Goal: Task Accomplishment & Management: Manage account settings

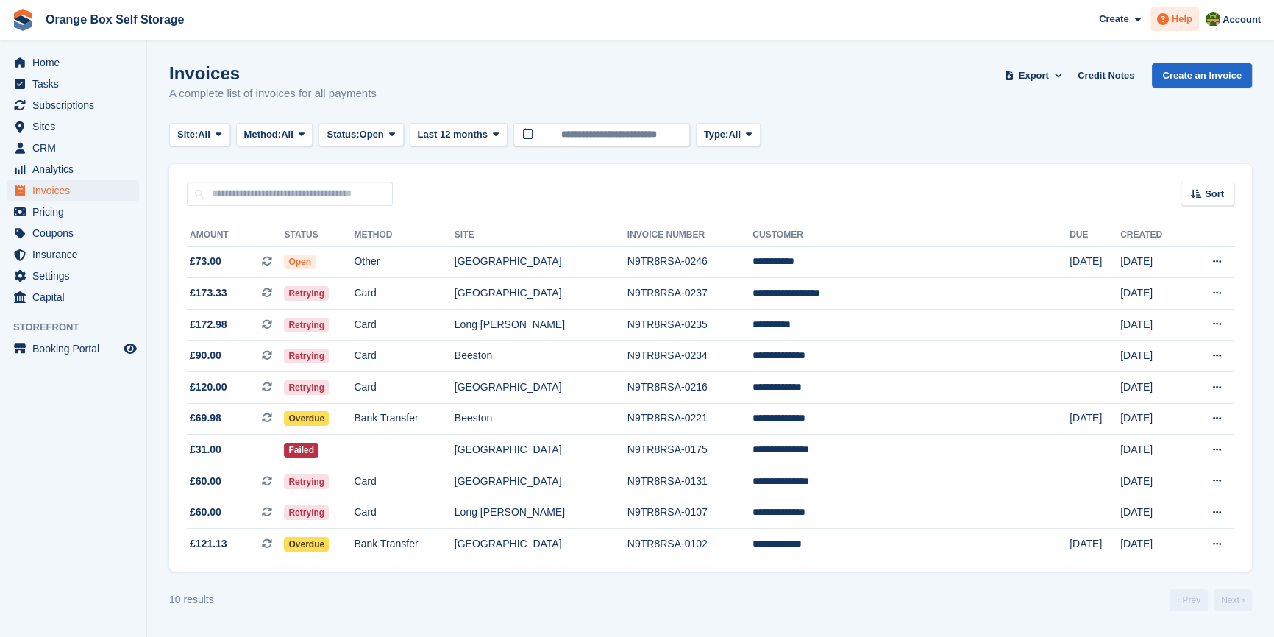
click at [1168, 21] on icon at bounding box center [1163, 19] width 12 height 12
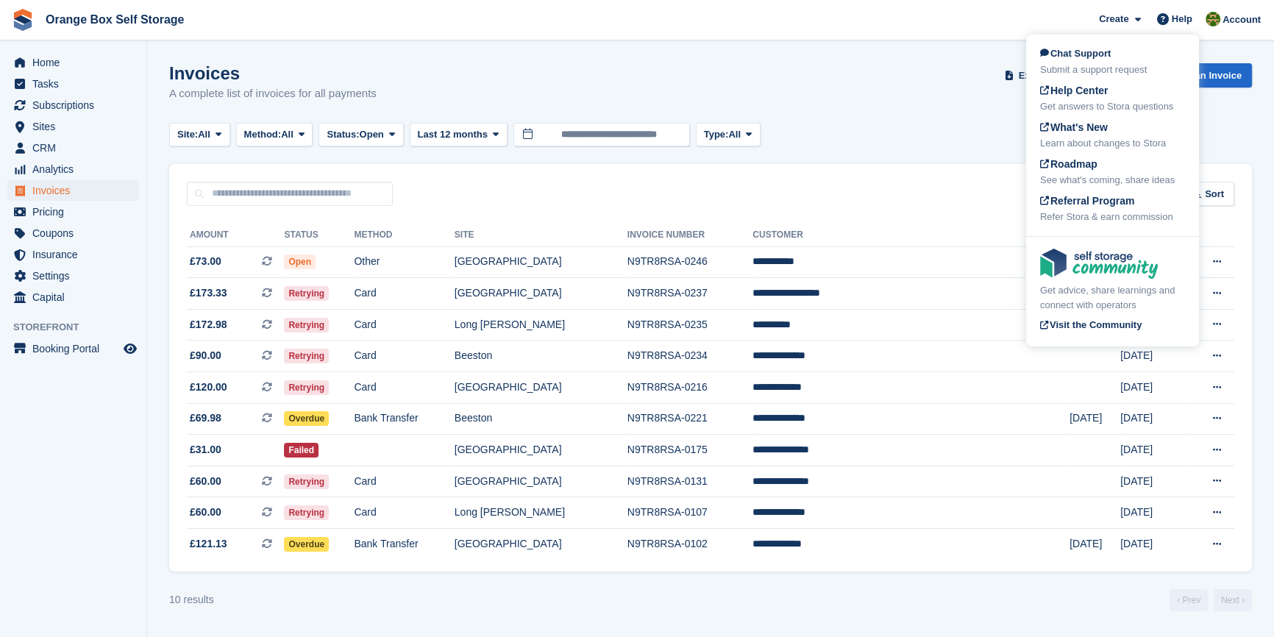
click at [879, 68] on div "Invoices A complete list of invoices for all payments Export Export Invoices Ex…" at bounding box center [710, 91] width 1082 height 57
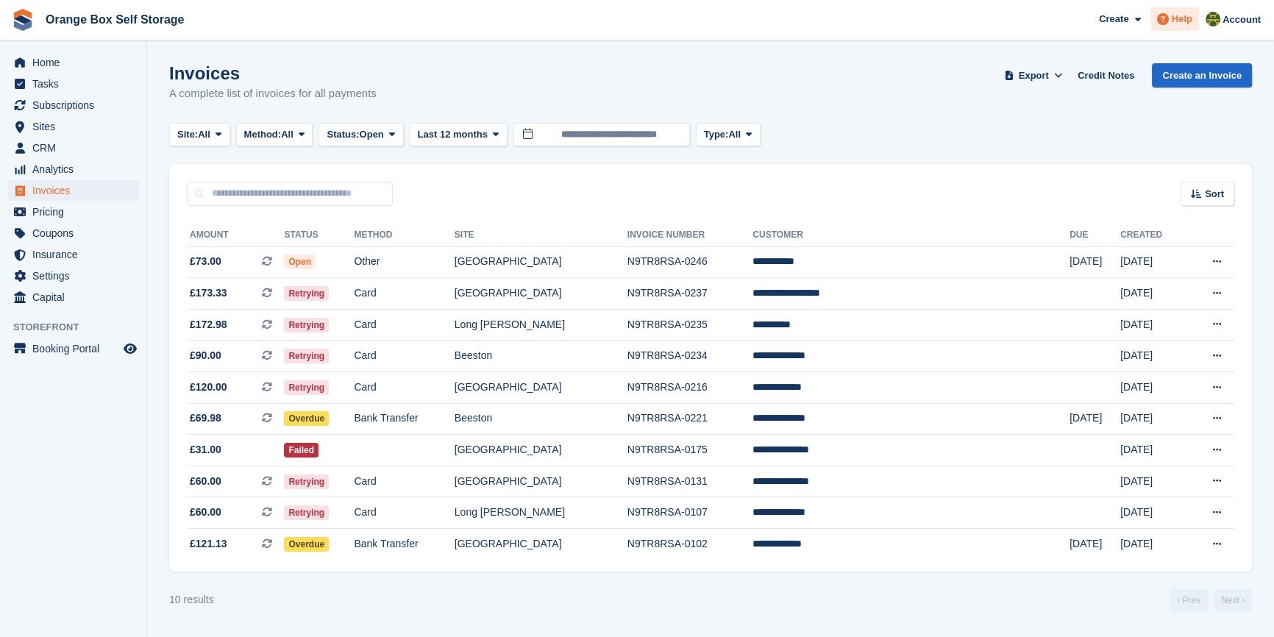
click at [1171, 19] on span at bounding box center [1163, 19] width 18 height 18
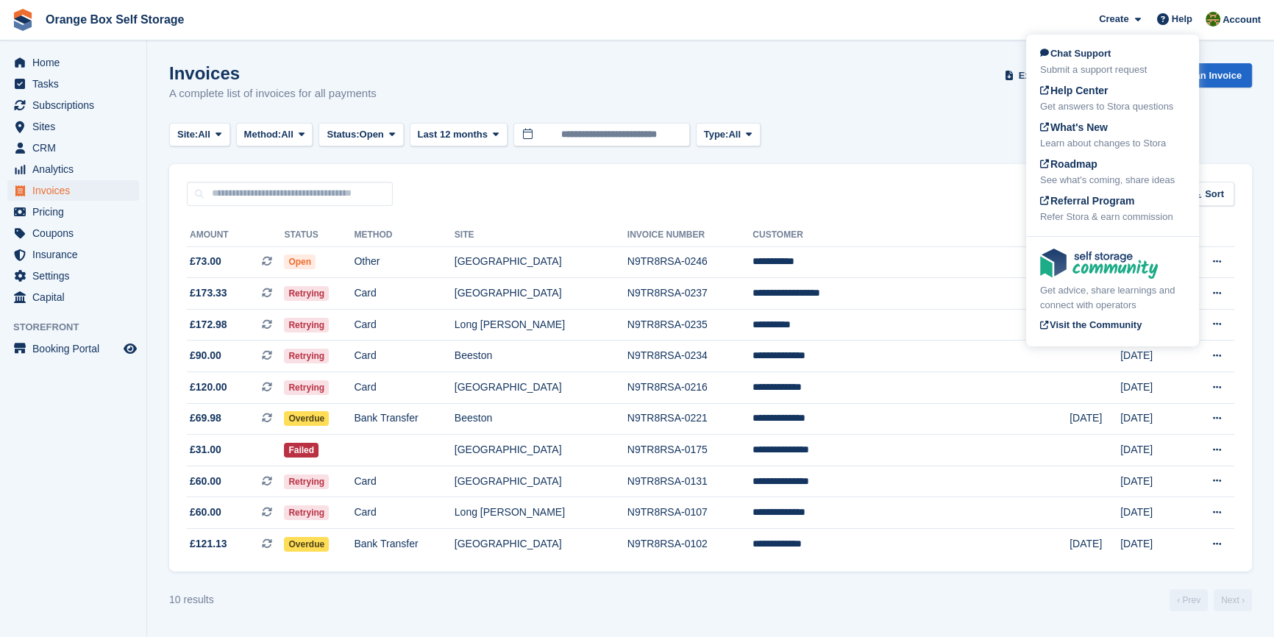
click at [904, 116] on div "Invoices A complete list of invoices for all payments Export Export Invoices Ex…" at bounding box center [710, 91] width 1082 height 57
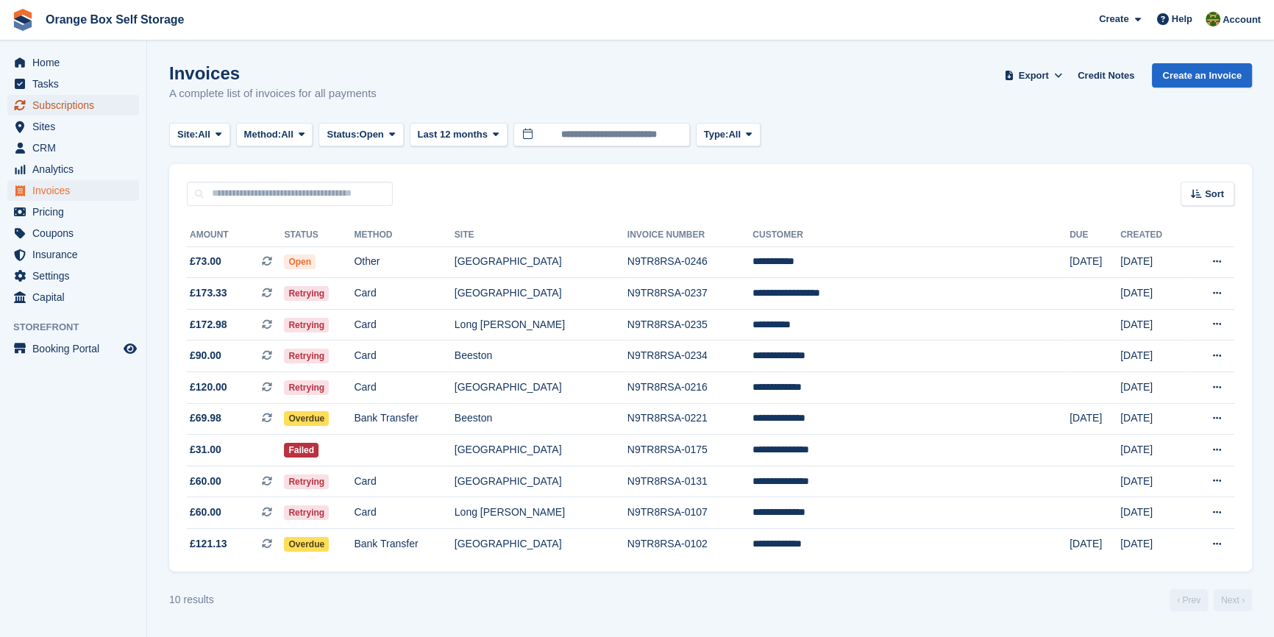
click at [58, 107] on span "Subscriptions" at bounding box center [76, 105] width 88 height 21
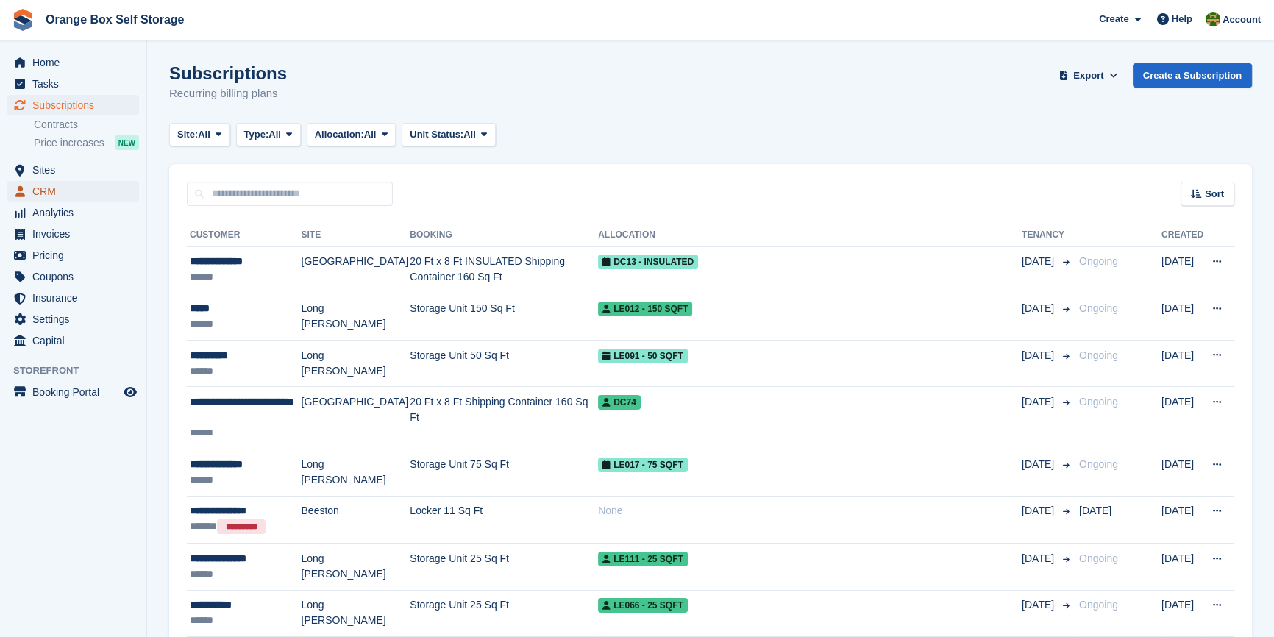
click at [54, 200] on span "CRM" at bounding box center [76, 191] width 88 height 21
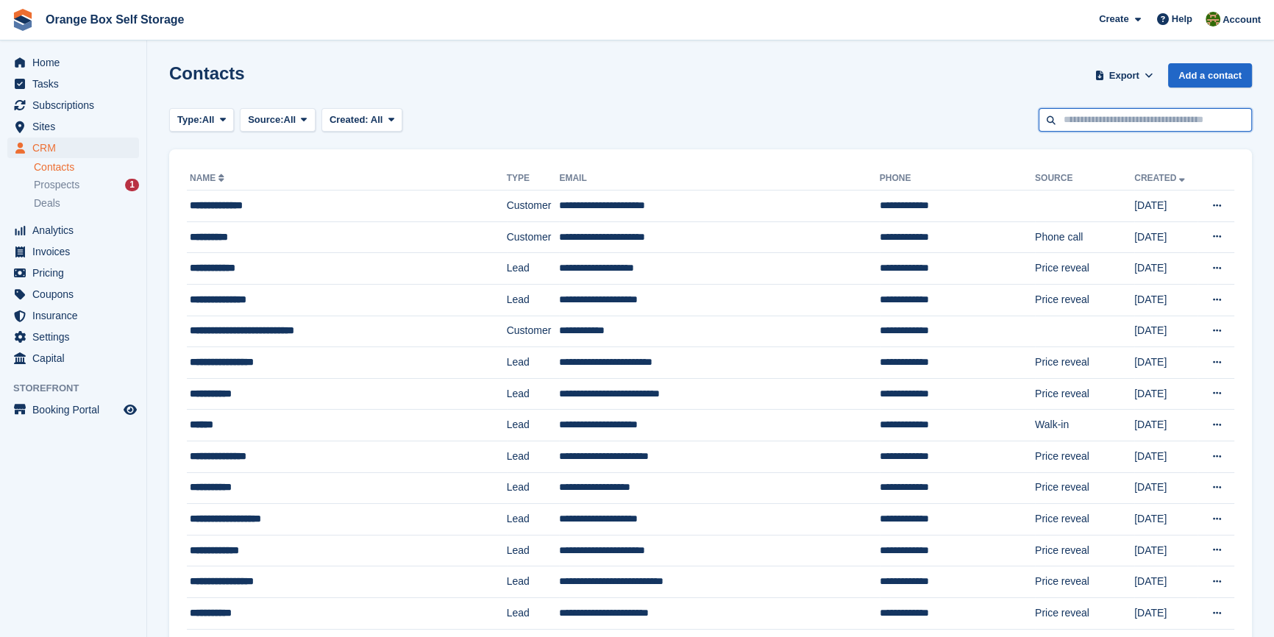
click at [1080, 125] on input "text" at bounding box center [1144, 120] width 213 height 24
type input "******"
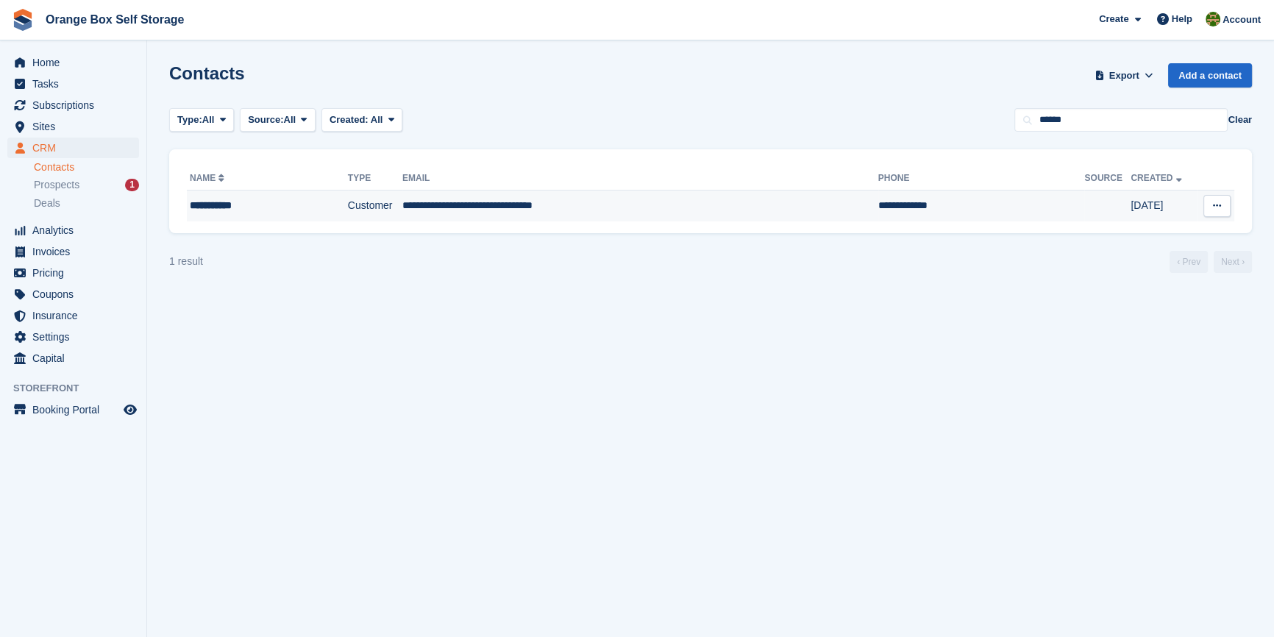
click at [537, 215] on td "**********" at bounding box center [640, 205] width 476 height 31
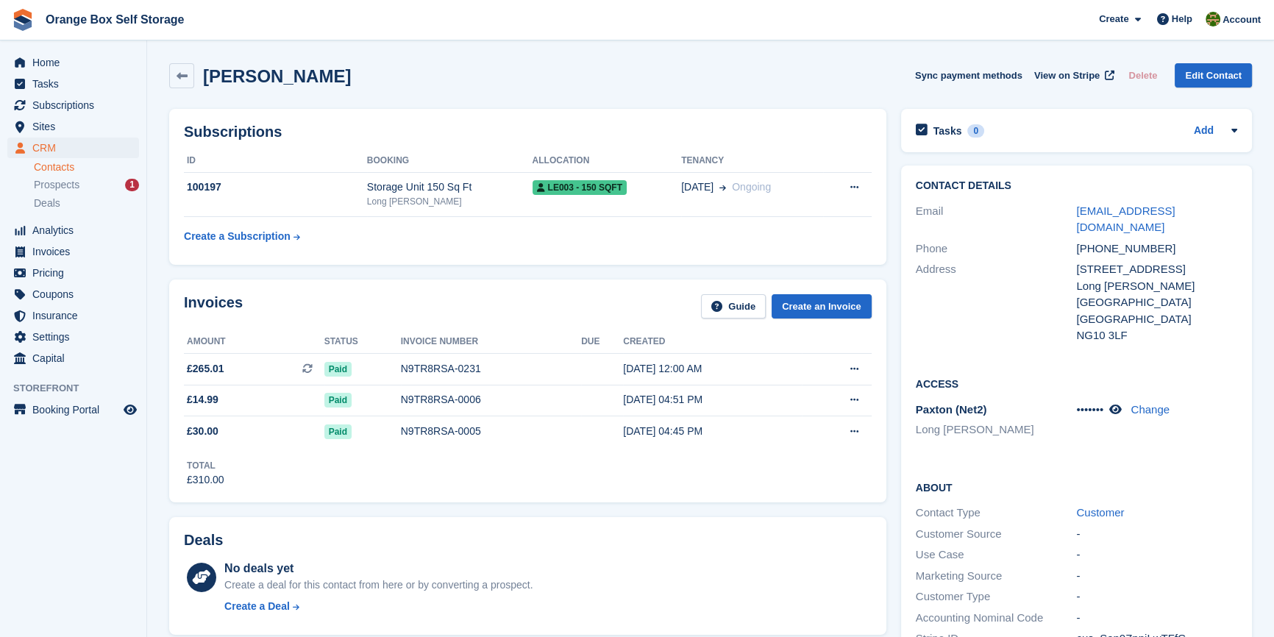
click at [513, 267] on div "Subscriptions ID Booking Allocation Tenancy 100197 Storage Unit 150 Sq Ft [GEOG…" at bounding box center [528, 186] width 732 height 171
click at [518, 373] on div "N9TR8RSA-0231" at bounding box center [491, 368] width 180 height 15
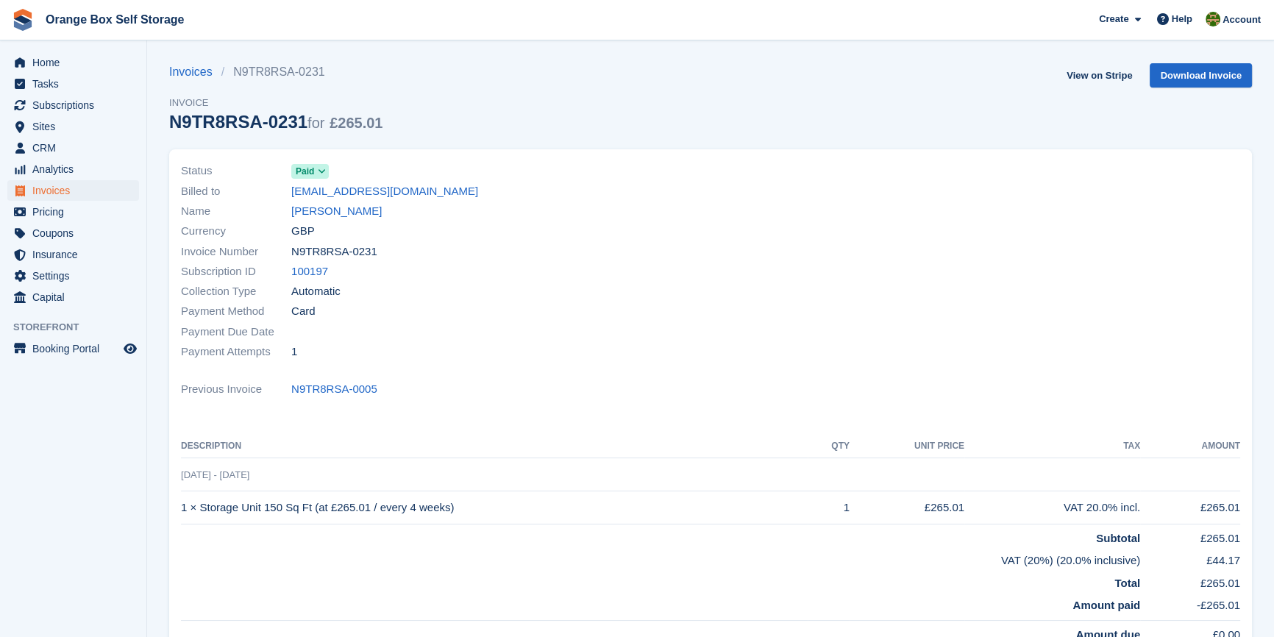
click at [303, 173] on span "Paid" at bounding box center [305, 171] width 18 height 13
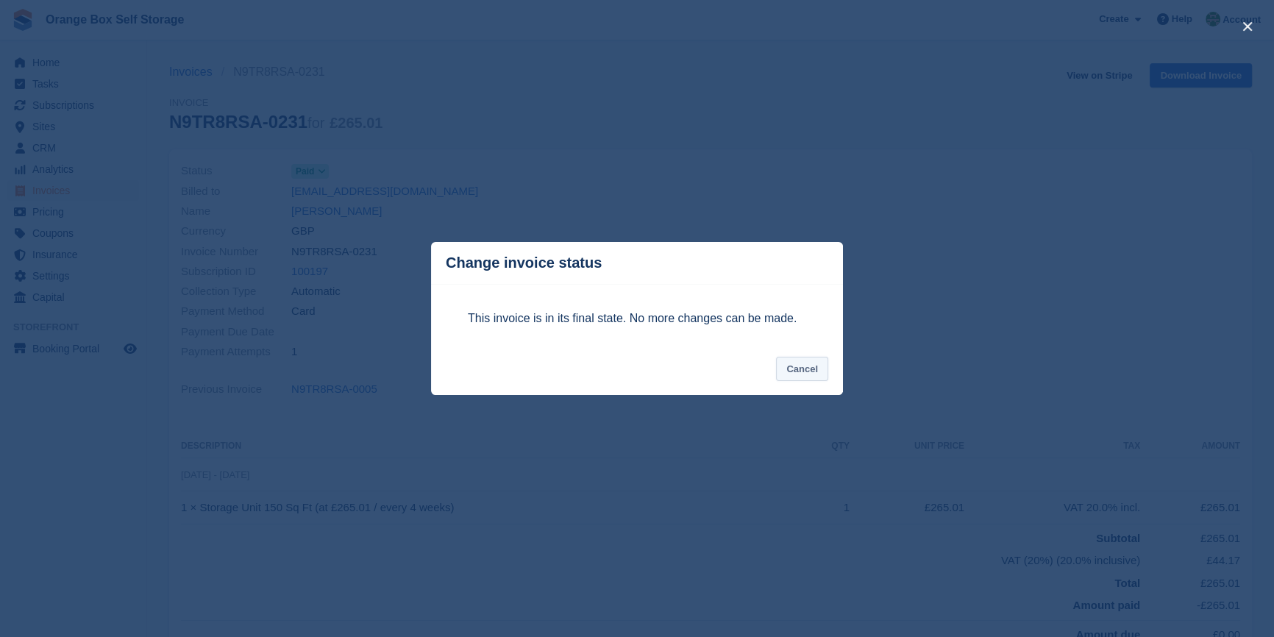
click at [809, 369] on button "Cancel" at bounding box center [802, 369] width 52 height 24
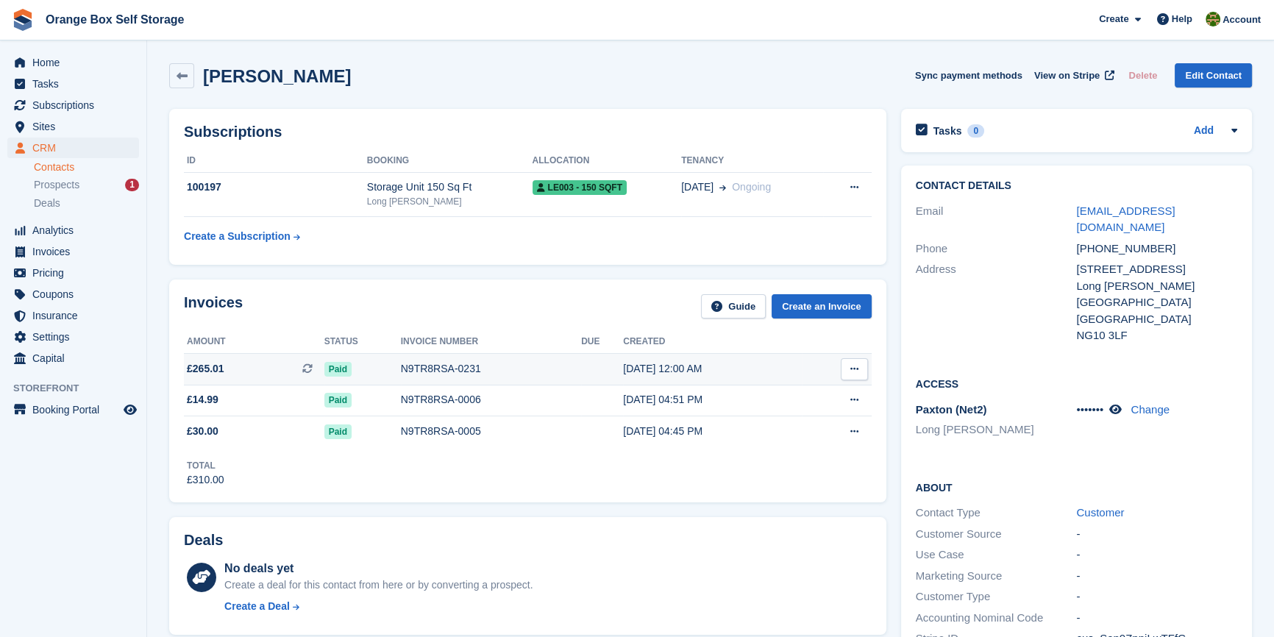
click at [854, 368] on icon at bounding box center [854, 369] width 8 height 10
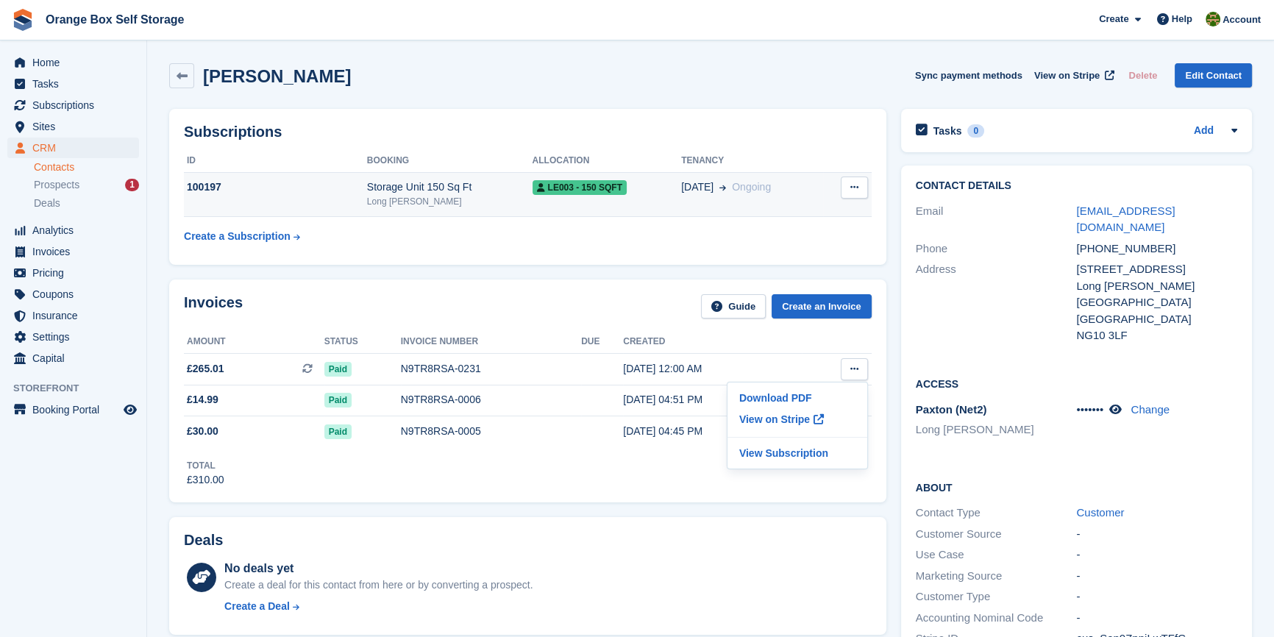
click at [381, 185] on div "Storage Unit 150 Sq Ft" at bounding box center [449, 186] width 165 height 15
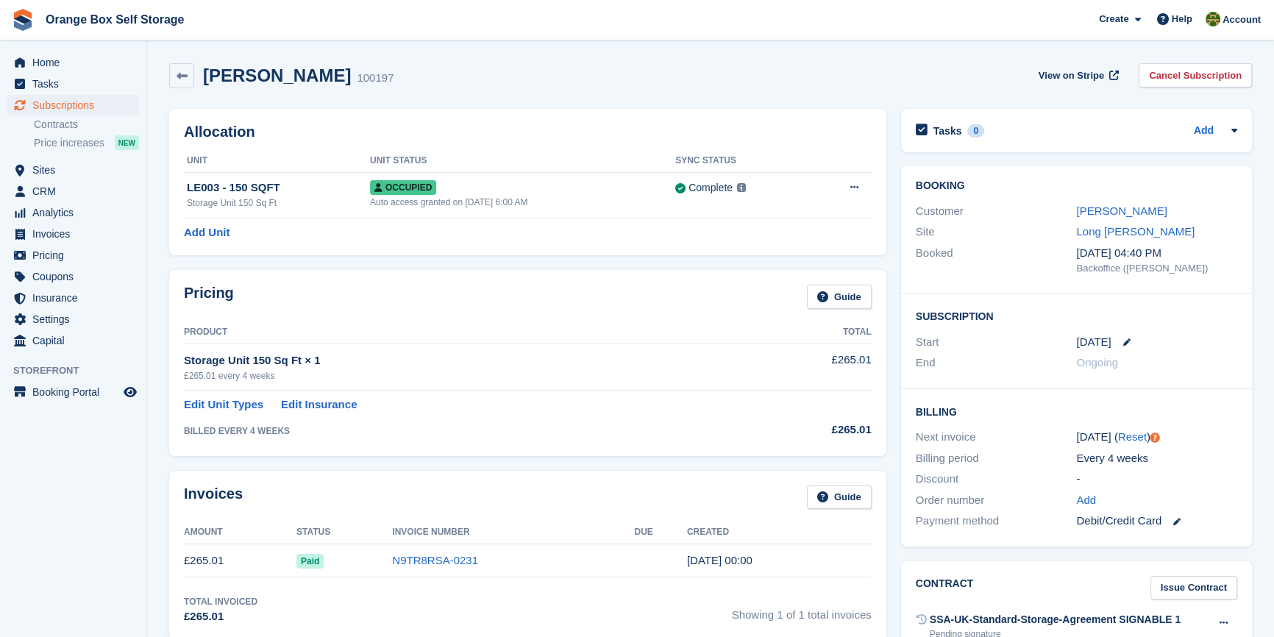
click at [447, 321] on th "Product" at bounding box center [463, 333] width 559 height 24
click at [307, 201] on div "Storage Unit 150 Sq Ft" at bounding box center [278, 202] width 183 height 13
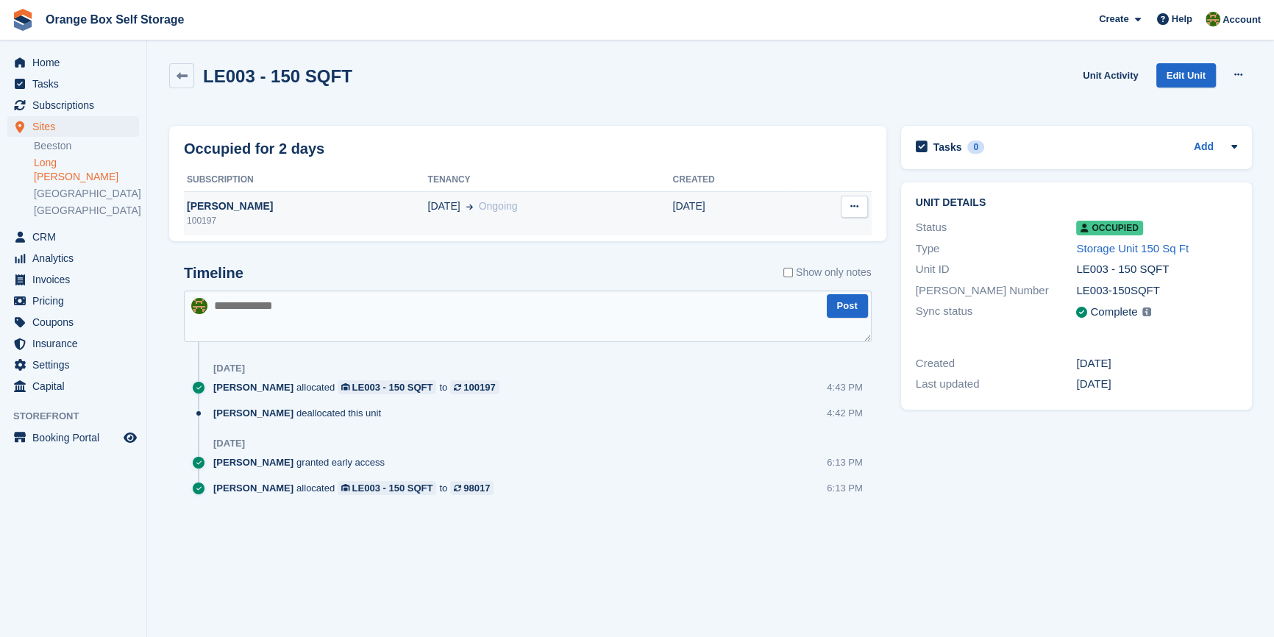
click at [871, 201] on td "Deallocate" at bounding box center [829, 213] width 84 height 44
click at [860, 204] on button at bounding box center [854, 207] width 27 height 22
click at [788, 232] on p "Deallocate" at bounding box center [797, 235] width 128 height 19
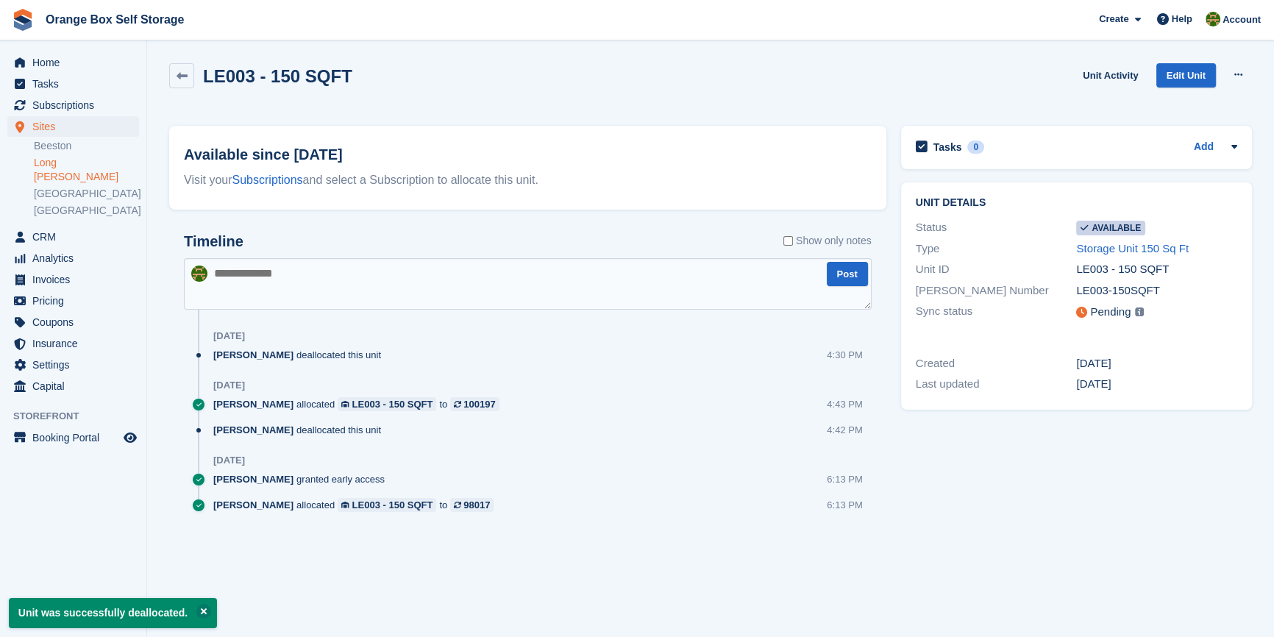
click at [493, 224] on div "Timeline Show only notes Post Today SARAH T deallocated this unit 4:30 PM 6 Aug…" at bounding box center [527, 387] width 717 height 338
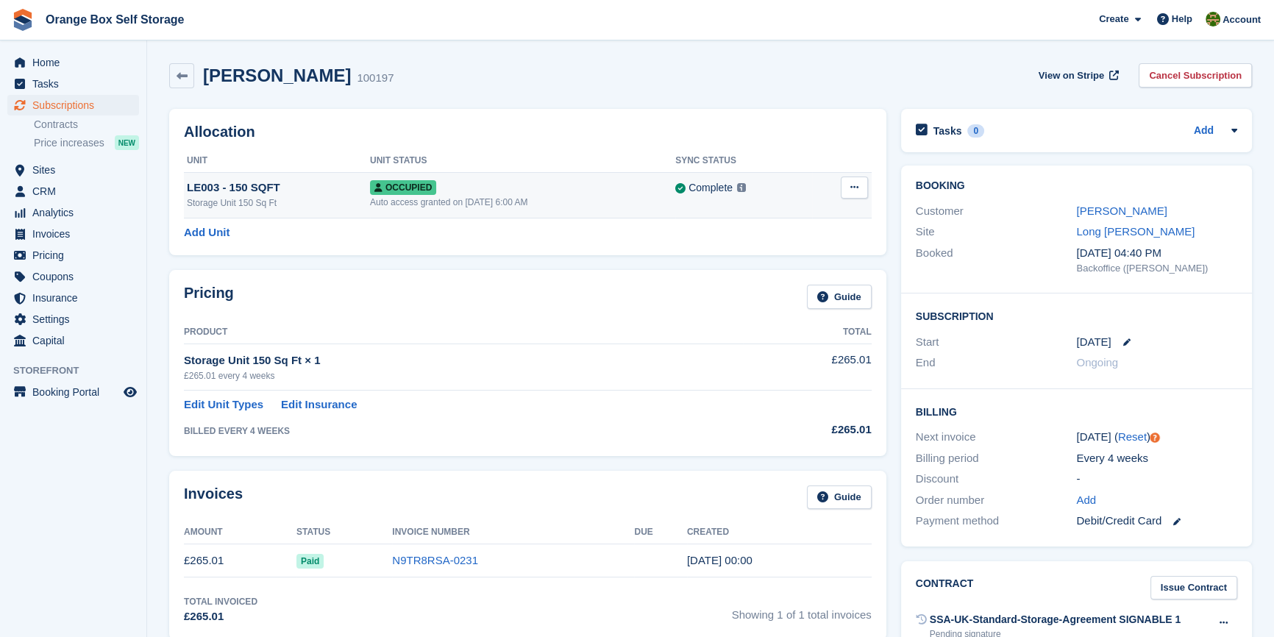
click at [838, 183] on td "Overlock Repossess Deallocate" at bounding box center [842, 195] width 60 height 46
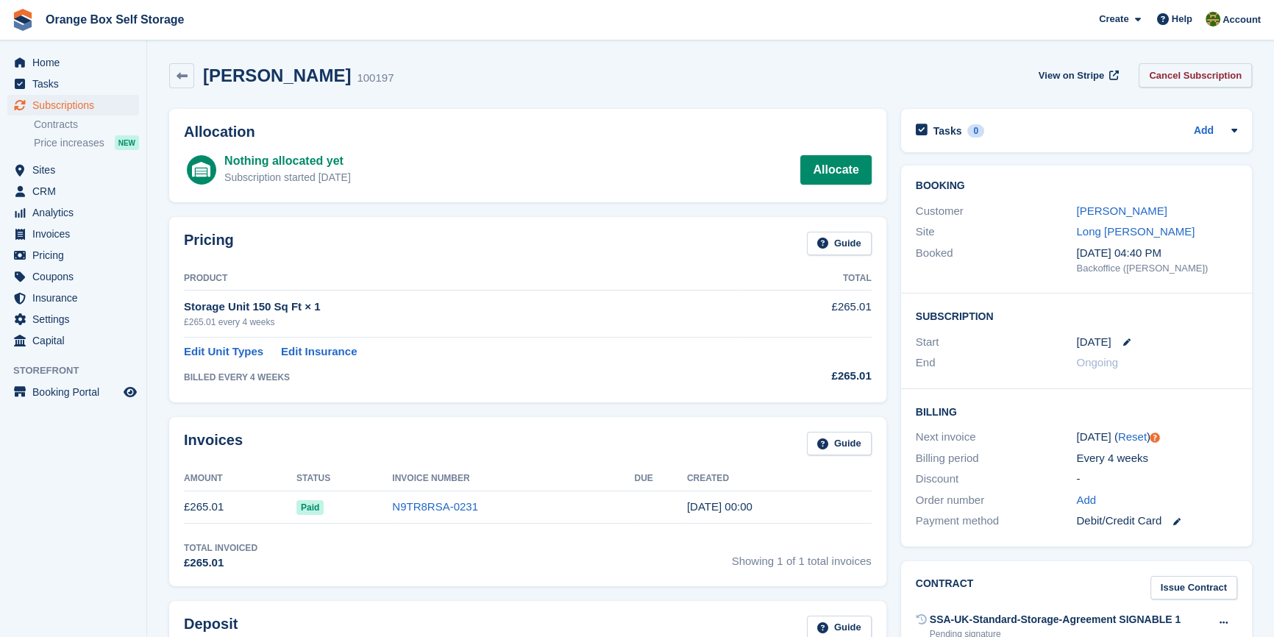
click at [1165, 76] on link "Cancel Subscription" at bounding box center [1194, 75] width 113 height 24
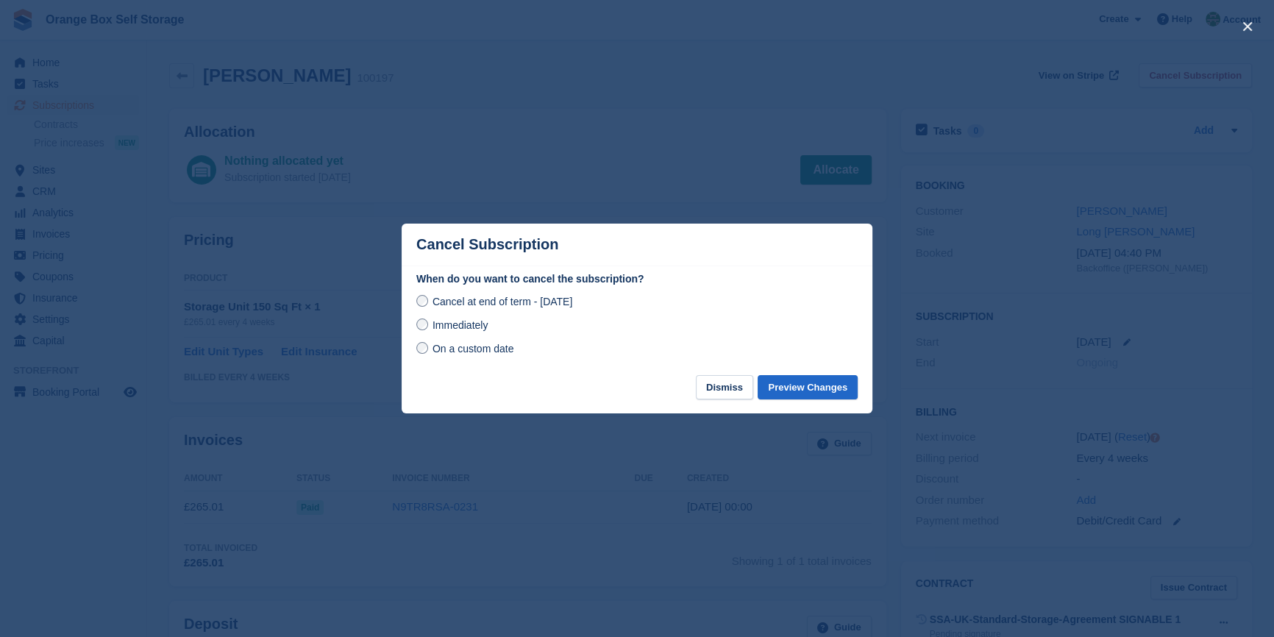
click at [447, 327] on span "Immediately" at bounding box center [459, 325] width 55 height 12
click at [806, 383] on button "Preview Changes" at bounding box center [807, 387] width 100 height 24
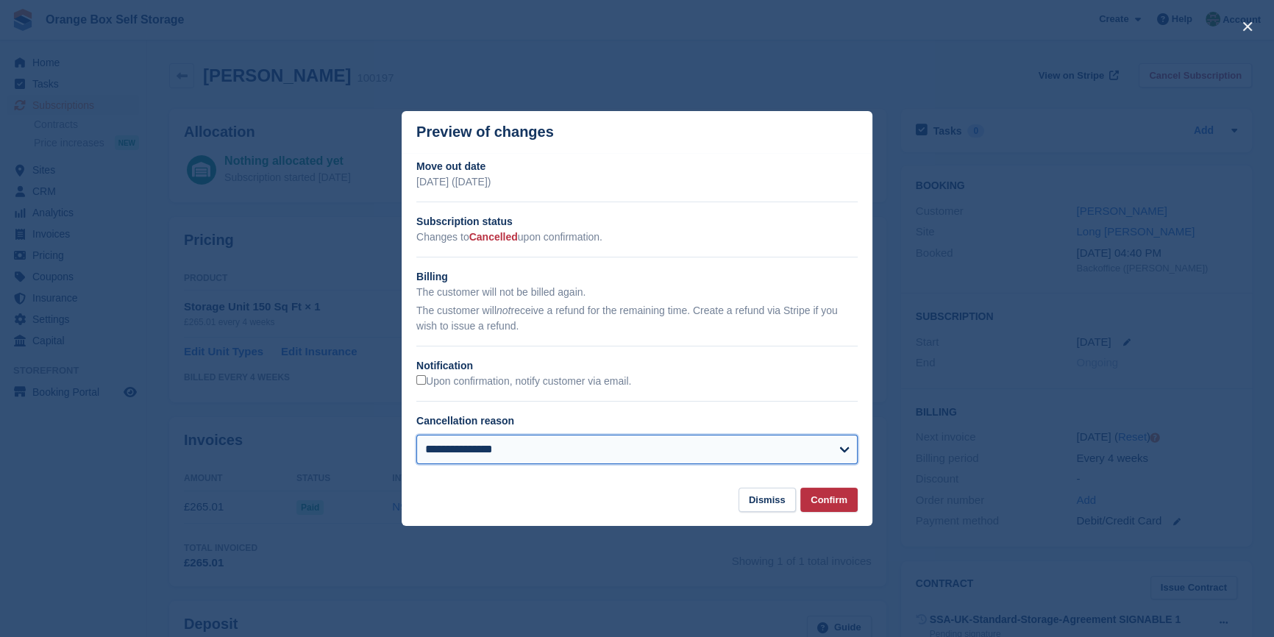
click at [493, 455] on select "**********" at bounding box center [636, 449] width 441 height 29
select select "*******"
click at [416, 436] on select "**********" at bounding box center [636, 449] width 441 height 29
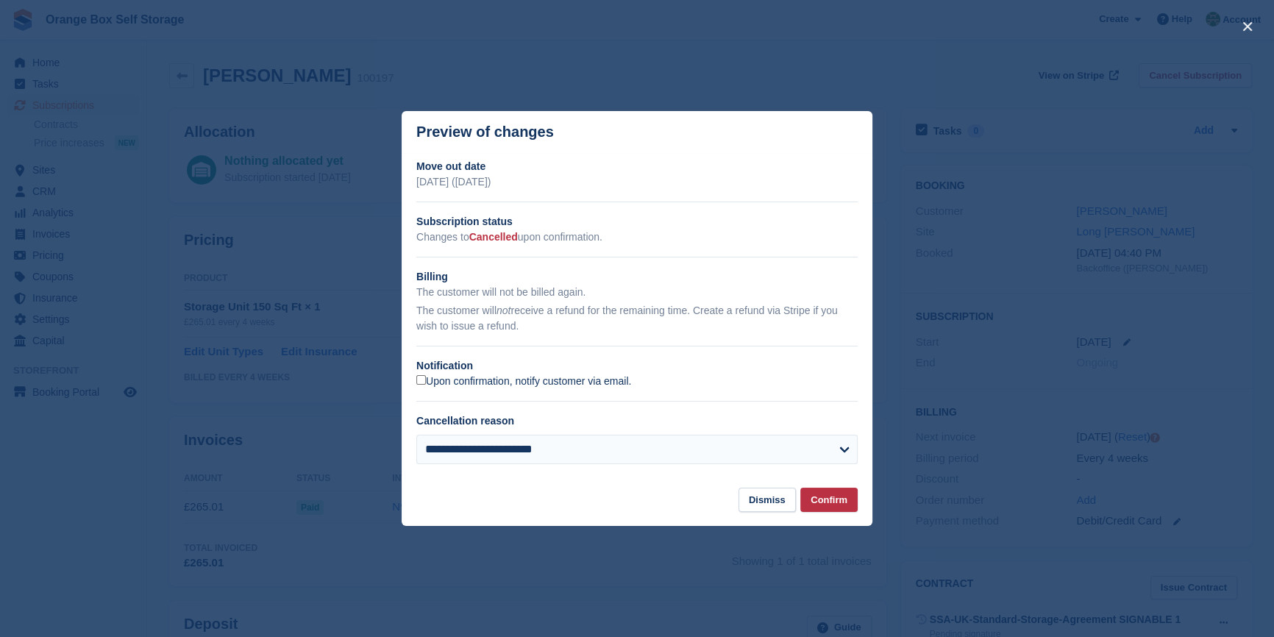
click at [465, 382] on label "Upon confirmation, notify customer via email." at bounding box center [523, 381] width 215 height 13
click at [829, 504] on button "Confirm" at bounding box center [828, 500] width 57 height 24
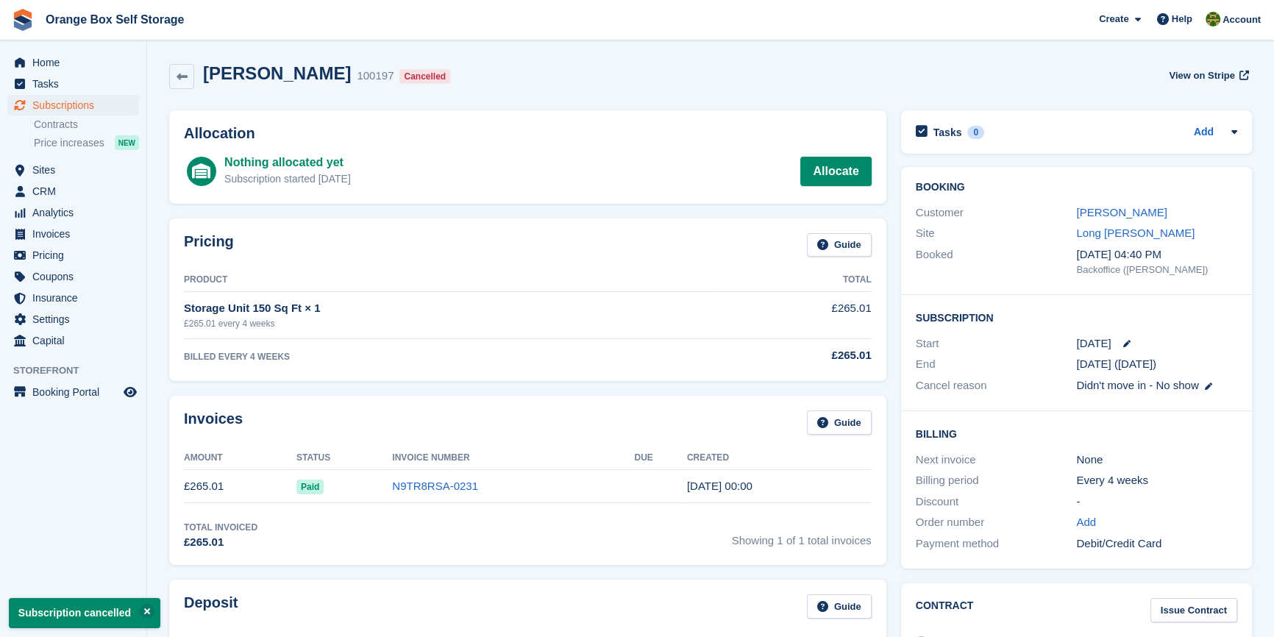
click at [602, 483] on td "N9TR8RSA-0231" at bounding box center [513, 486] width 242 height 33
click at [409, 484] on link "N9TR8RSA-0231" at bounding box center [435, 485] width 86 height 13
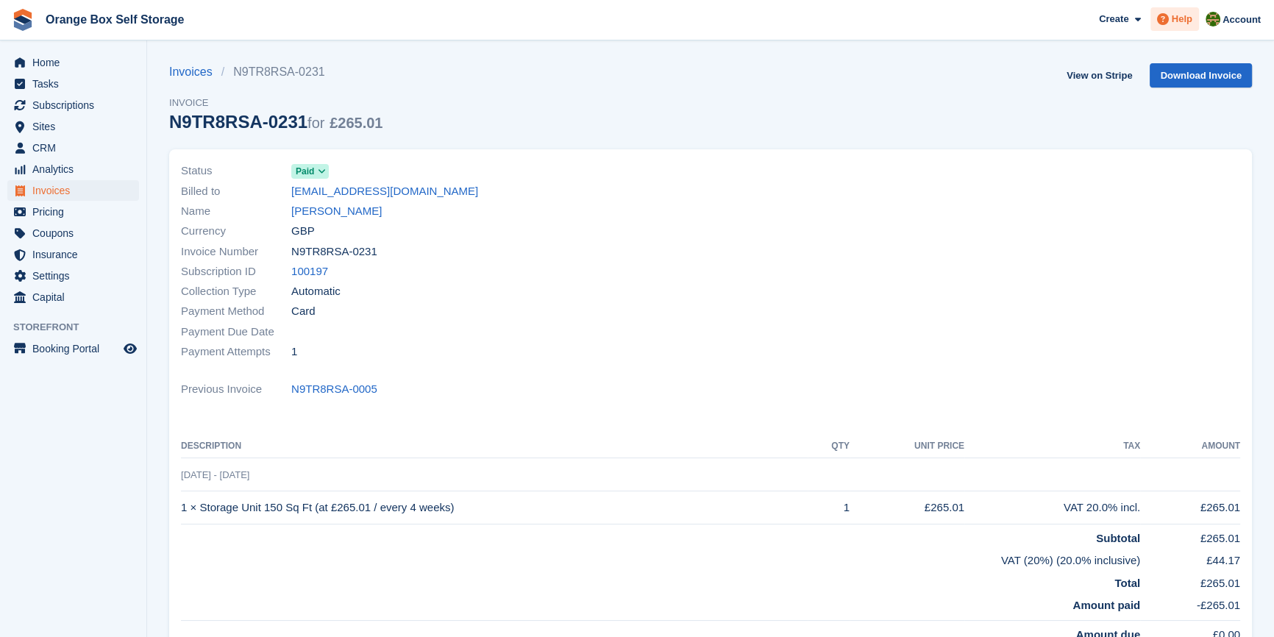
click at [1173, 23] on div "Help" at bounding box center [1174, 19] width 49 height 24
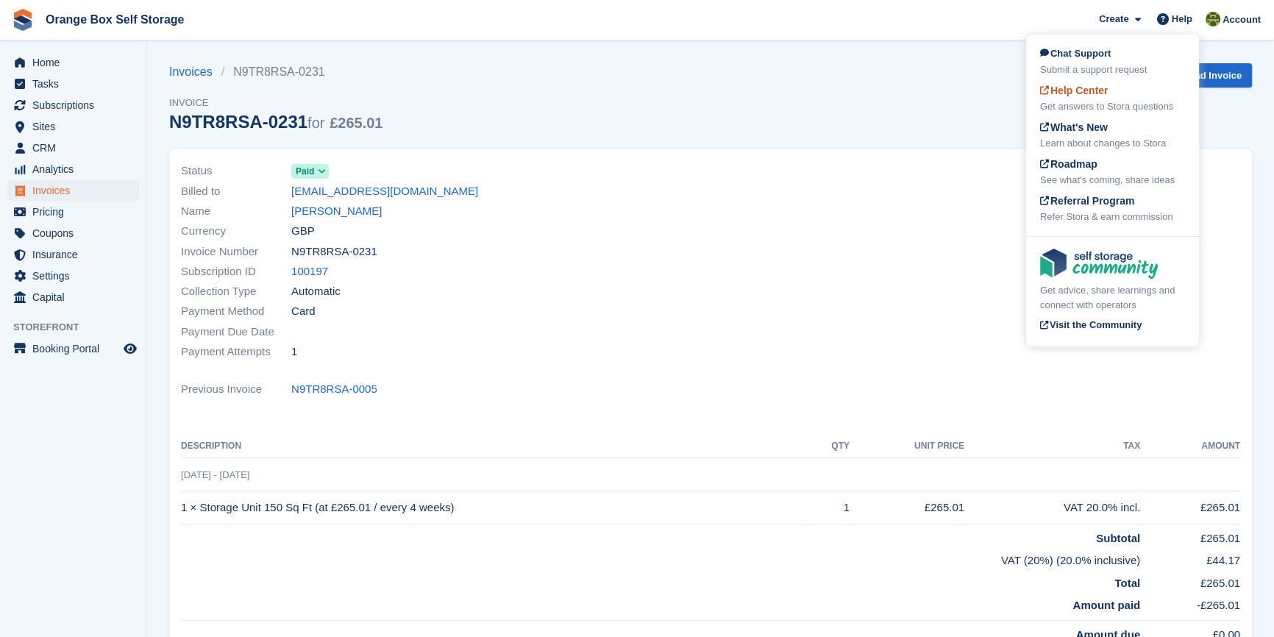
click at [1086, 106] on div "Get answers to Stora questions" at bounding box center [1112, 106] width 145 height 15
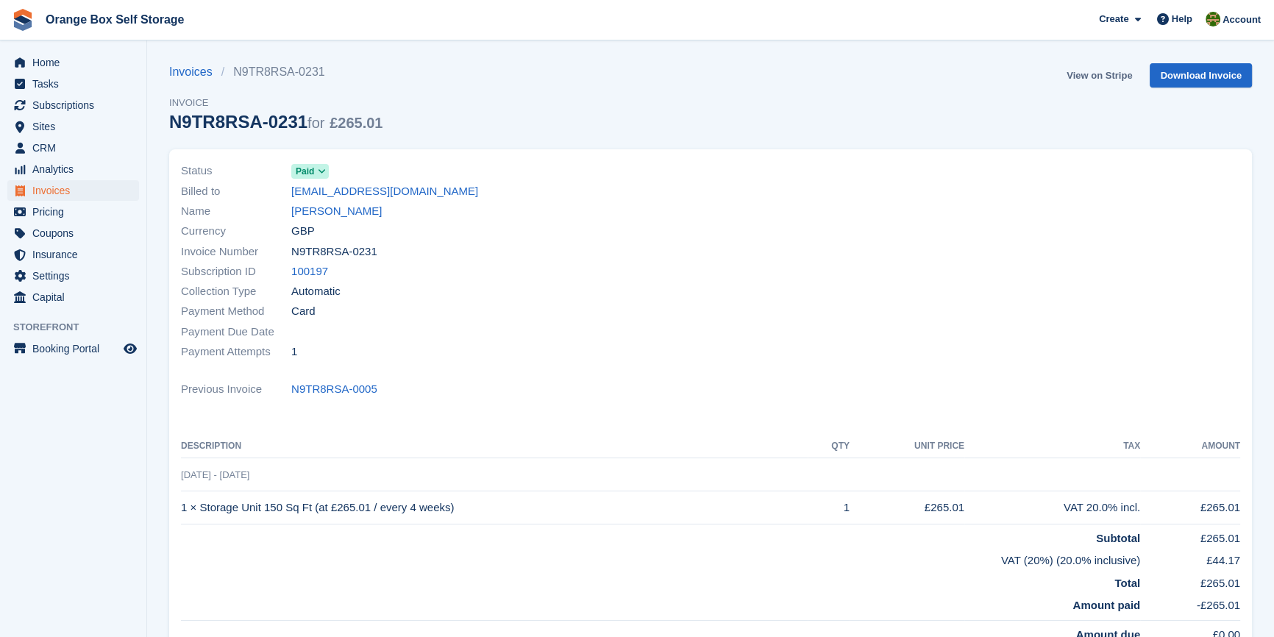
click at [1102, 77] on link "View on Stripe" at bounding box center [1098, 75] width 77 height 24
click at [696, 372] on div "Status Paid Billed to enquiries@hydrotech-draincare.co.uk Name John Parker Curr…" at bounding box center [710, 400] width 1082 height 502
click at [713, 348] on div at bounding box center [979, 261] width 538 height 218
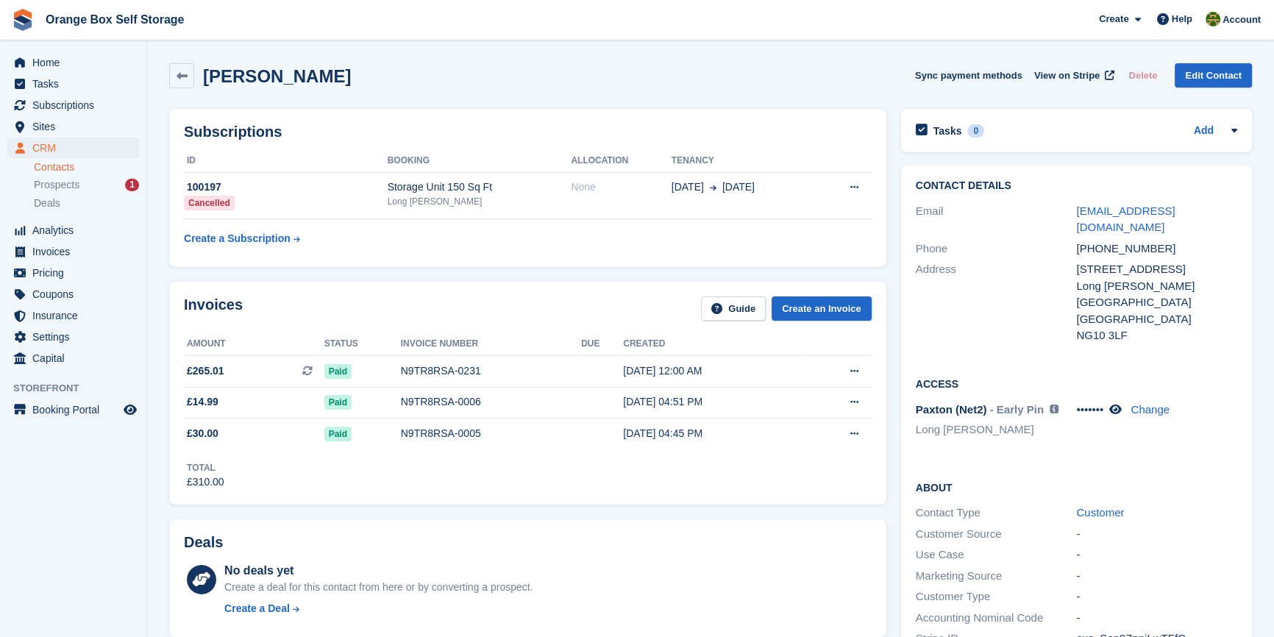
click at [796, 527] on div "Deals No deals yet Create a deal for this contact from here or by converting a …" at bounding box center [527, 578] width 717 height 118
click at [1120, 407] on icon at bounding box center [1115, 409] width 13 height 11
click at [1132, 410] on icon at bounding box center [1138, 409] width 14 height 11
click at [749, 504] on div "Invoices Guide Create an Invoice Amount Status Invoice number Due Created £265.…" at bounding box center [527, 393] width 717 height 222
click at [566, 503] on div "Invoices Guide Create an Invoice Amount Status Invoice number Due Created £265.…" at bounding box center [527, 393] width 717 height 222
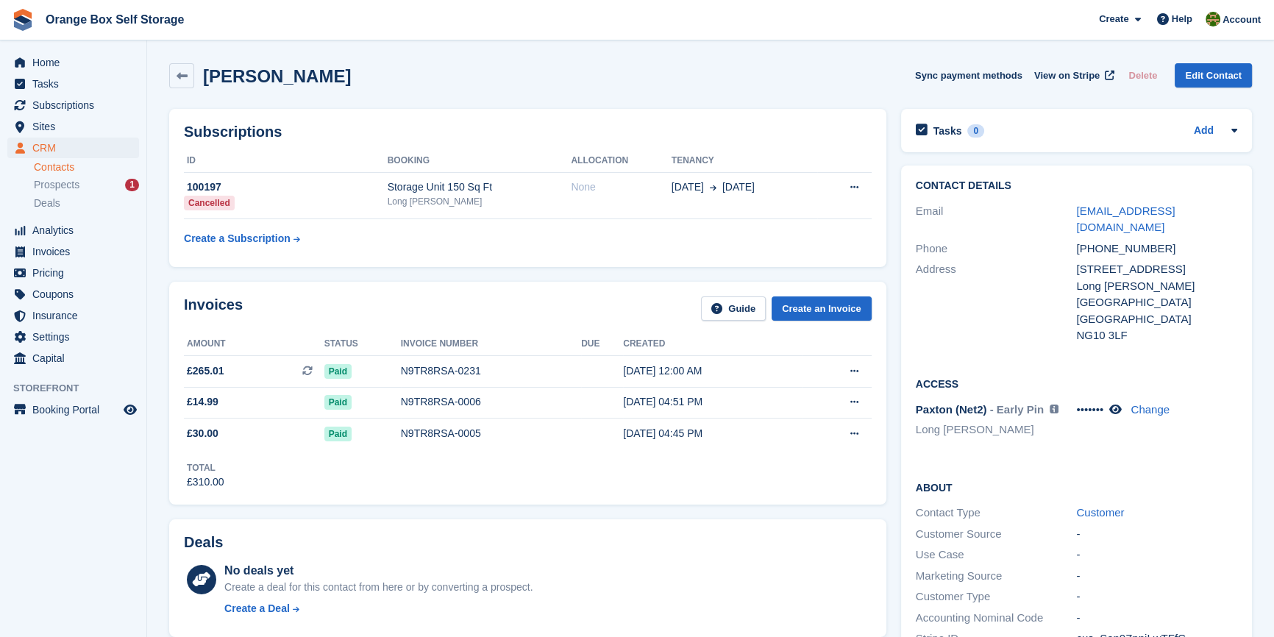
click at [168, 76] on div "[PERSON_NAME] Sync payment methods View on Stripe Delete Edit Contact" at bounding box center [710, 79] width 1097 height 46
click at [170, 76] on link at bounding box center [181, 75] width 25 height 25
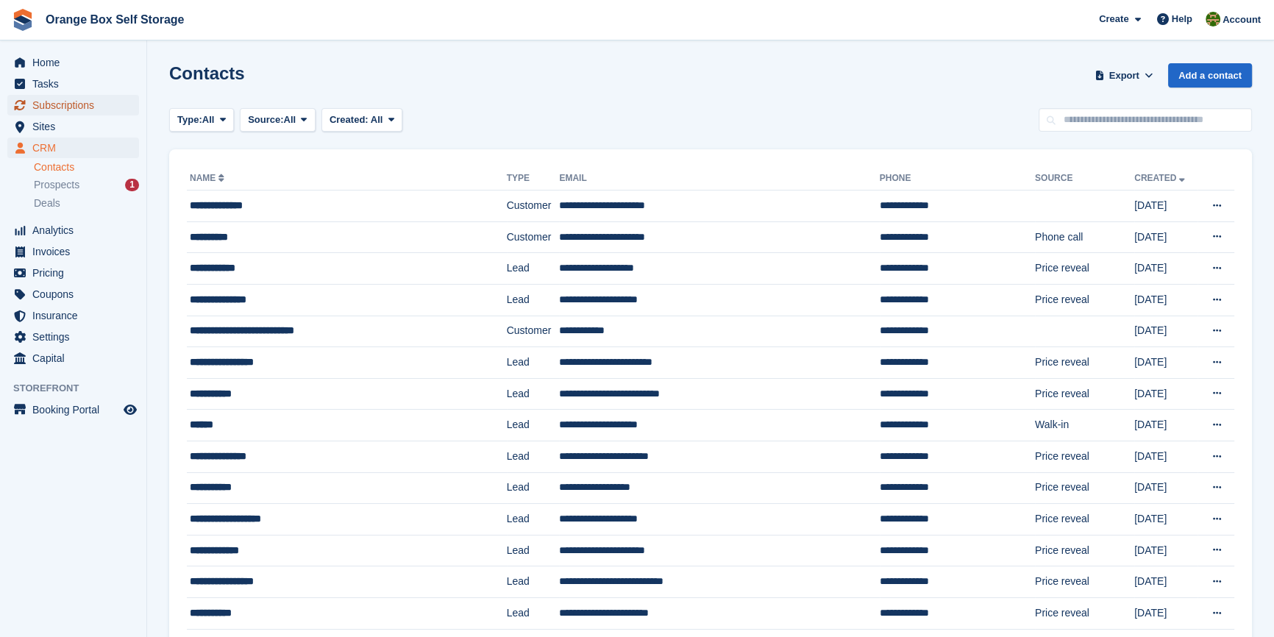
click at [62, 104] on span "Subscriptions" at bounding box center [76, 105] width 88 height 21
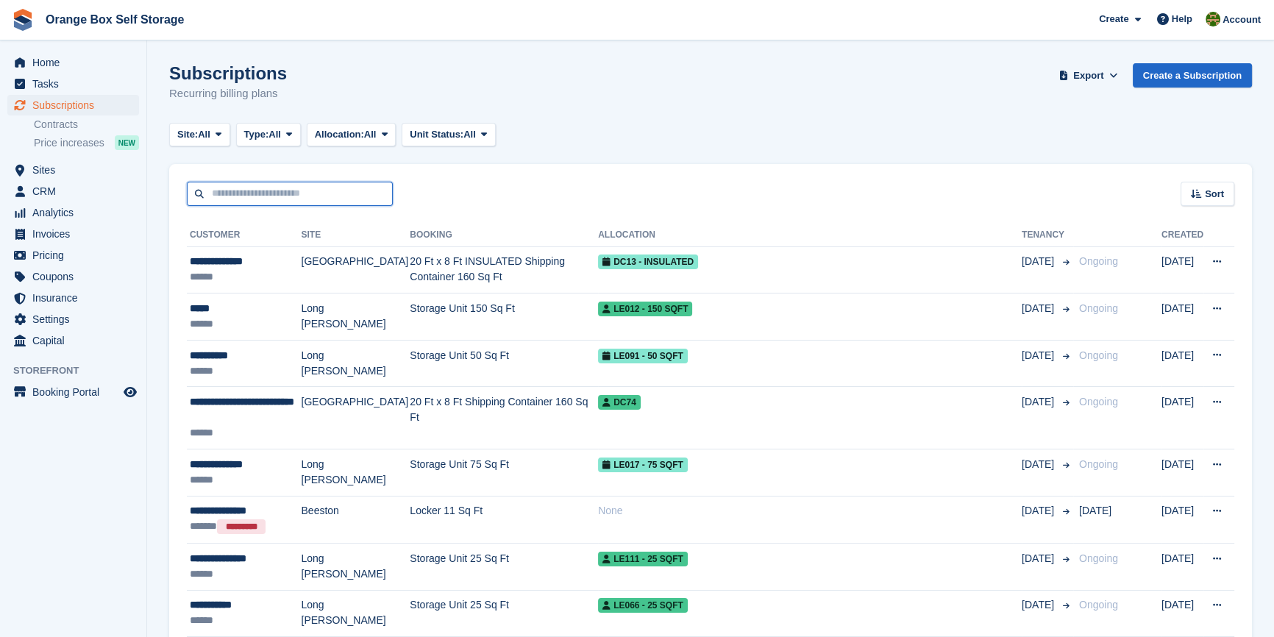
click at [305, 189] on input "text" at bounding box center [290, 194] width 206 height 24
type input "****"
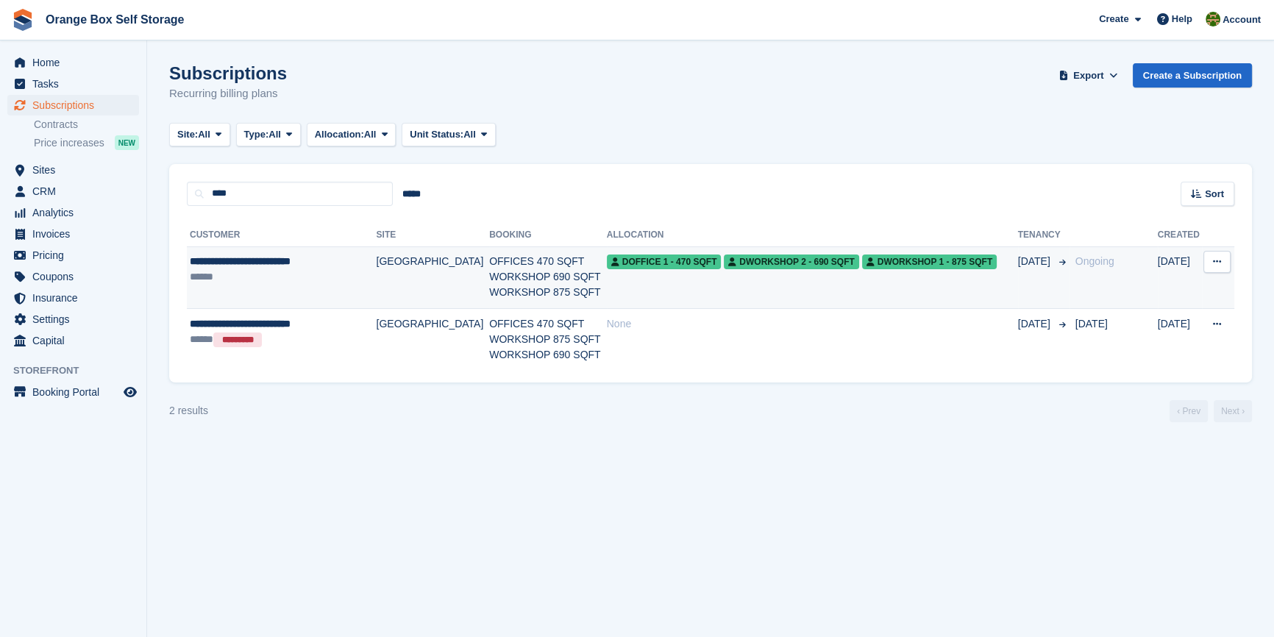
click at [298, 274] on div "******" at bounding box center [278, 276] width 176 height 15
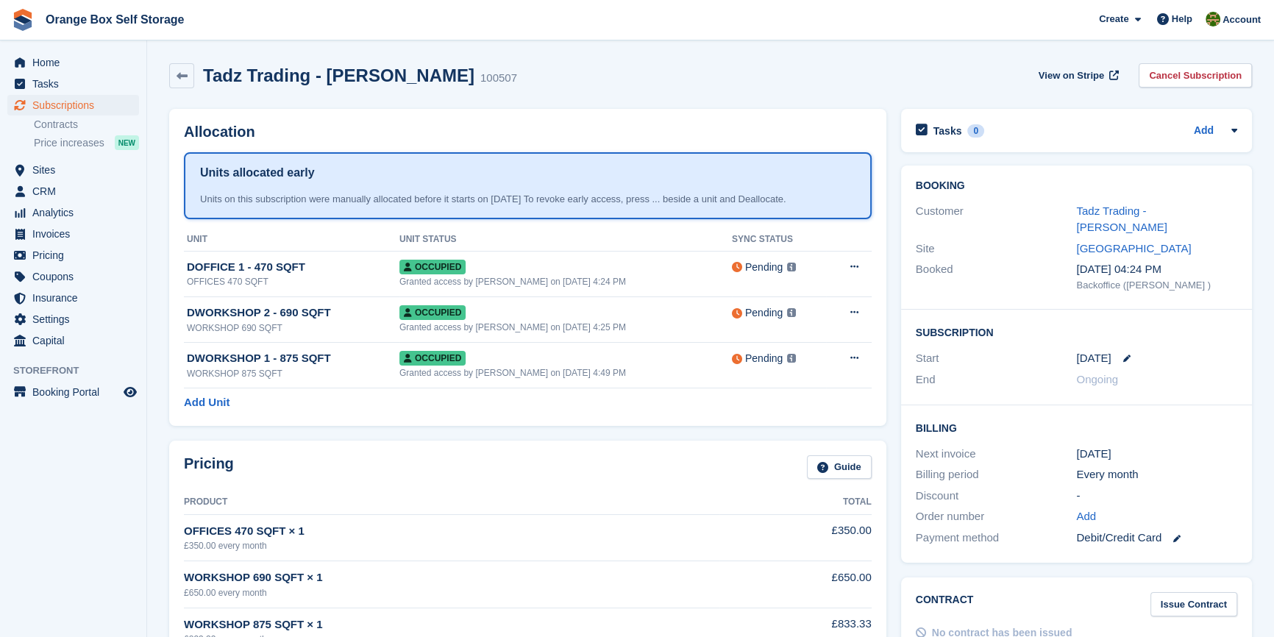
click at [477, 433] on div "Pricing Guide Product Total OFFICES 470 SQFT × 1 £350.00 every month £350.00 WO…" at bounding box center [528, 579] width 732 height 293
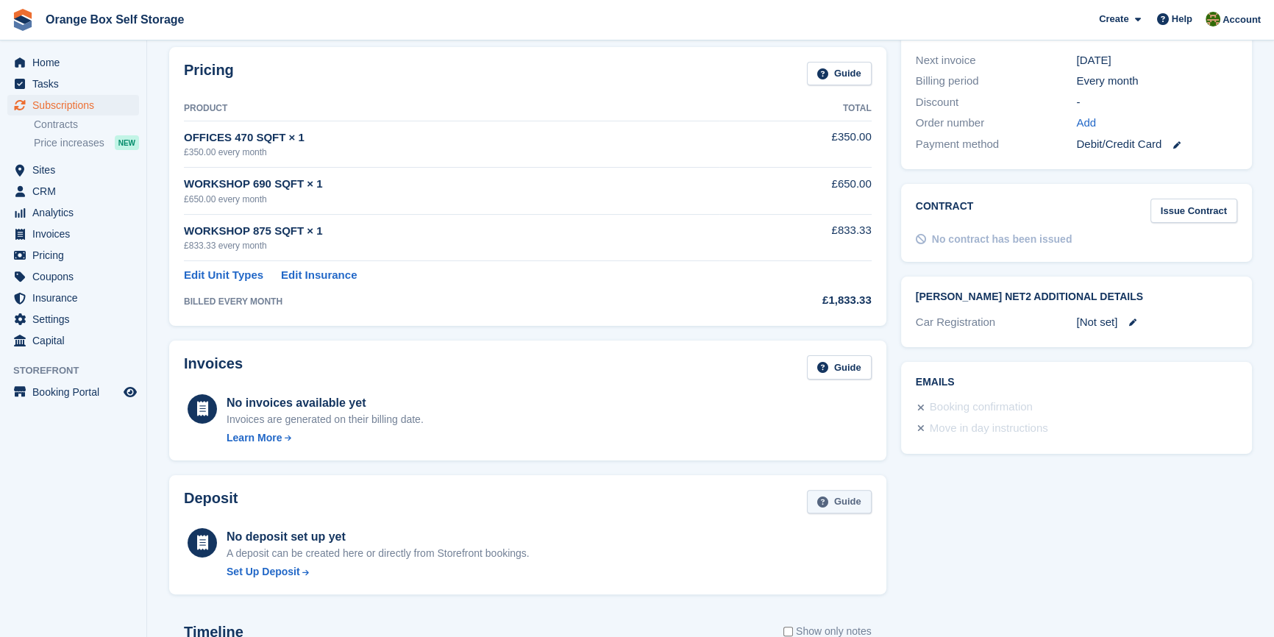
scroll to position [401, 0]
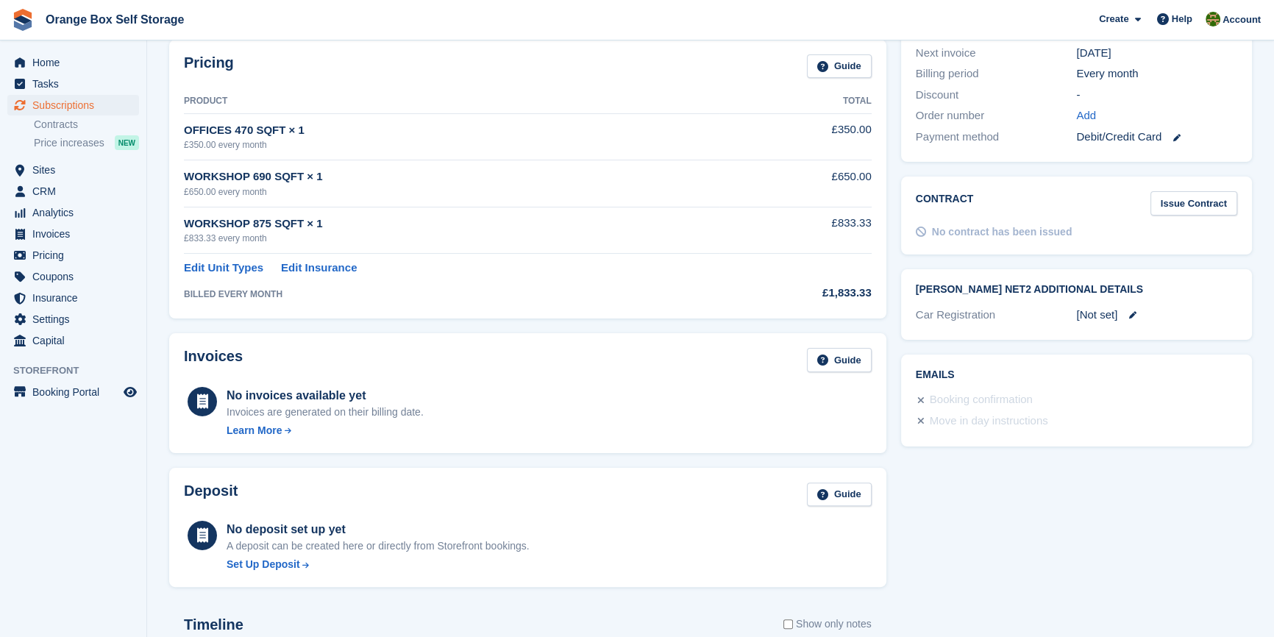
click at [1093, 493] on div "Tasks 0 Add No tasks related to Subscription #100507 Booking Customer Tadz Trad…" at bounding box center [1075, 364] width 365 height 1327
click at [1080, 498] on div "Tasks 0 Add No tasks related to Subscription #100507 Booking Customer Tadz Trad…" at bounding box center [1075, 364] width 365 height 1327
click at [1074, 496] on div "Tasks 0 Add No tasks related to Subscription #100507 Booking Customer Tadz Trad…" at bounding box center [1075, 364] width 365 height 1327
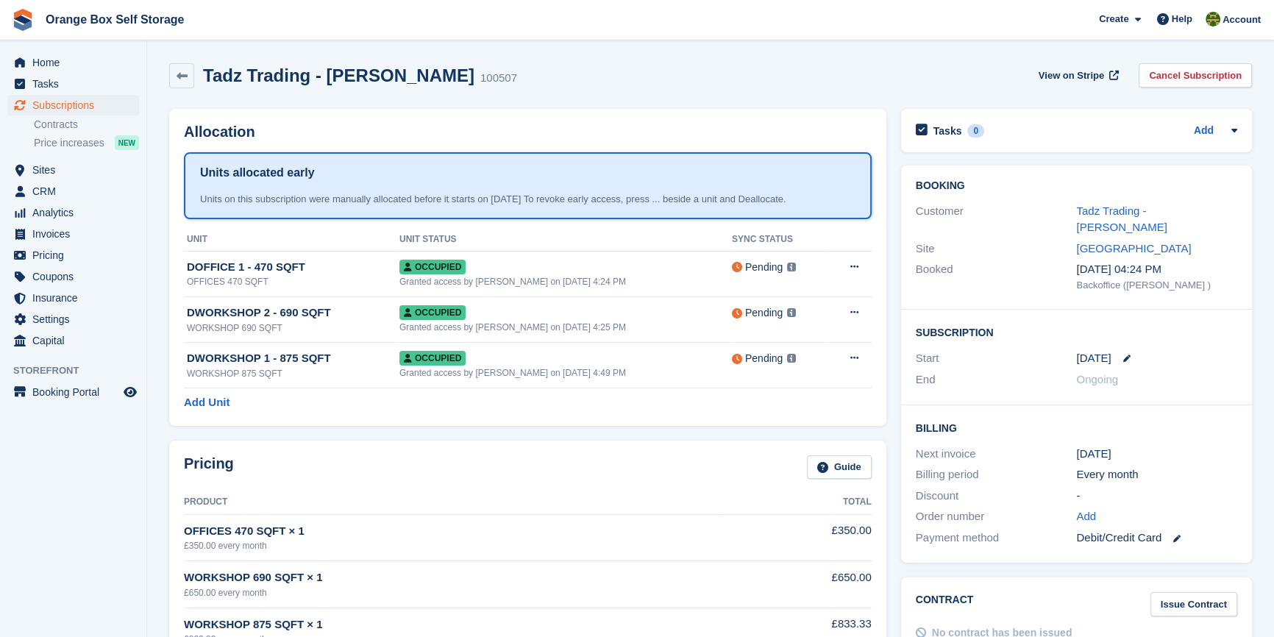
scroll to position [334, 0]
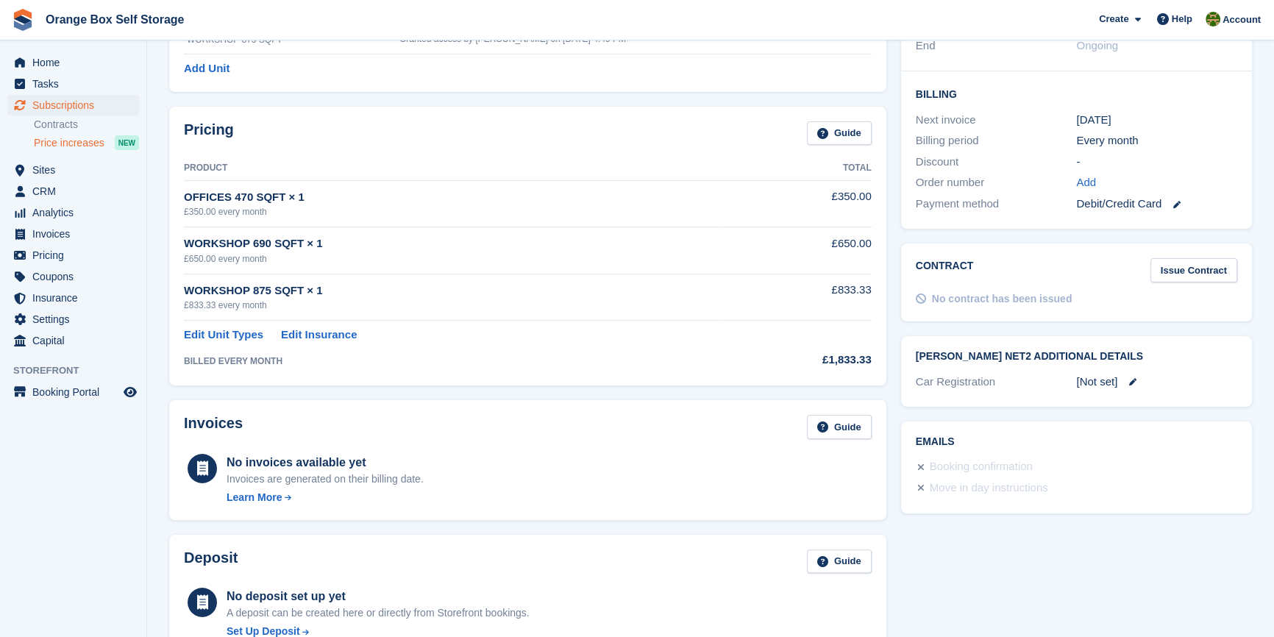
click at [66, 146] on span "Price increases" at bounding box center [69, 143] width 71 height 14
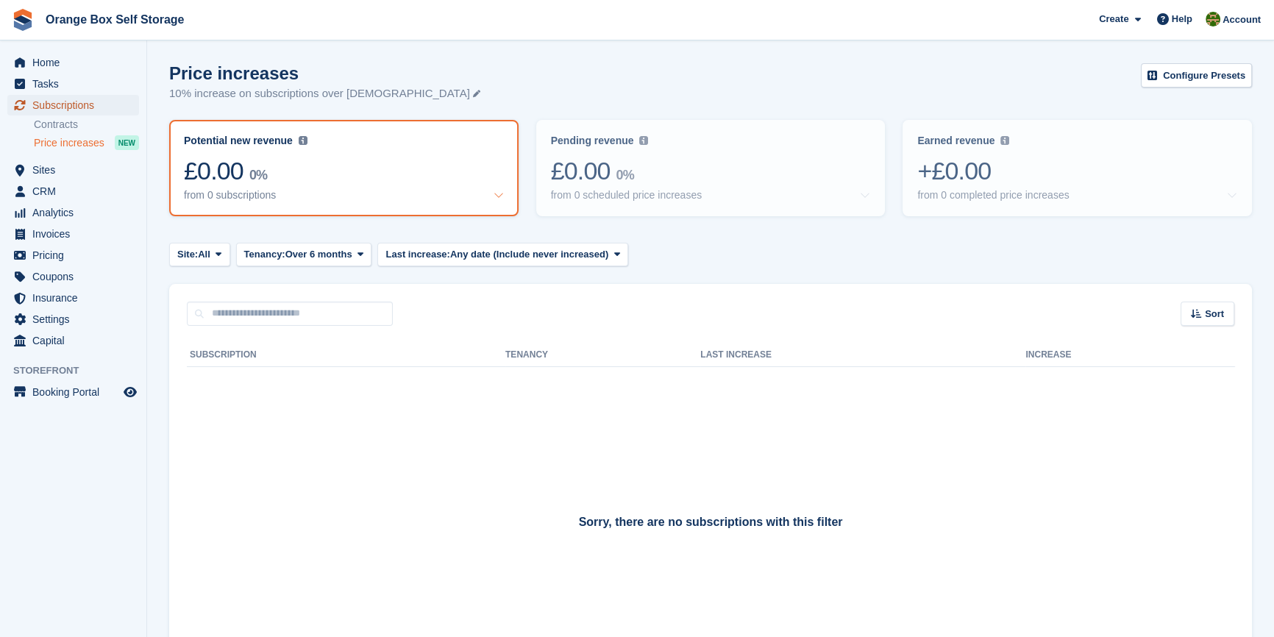
click at [66, 104] on span "Subscriptions" at bounding box center [76, 105] width 88 height 21
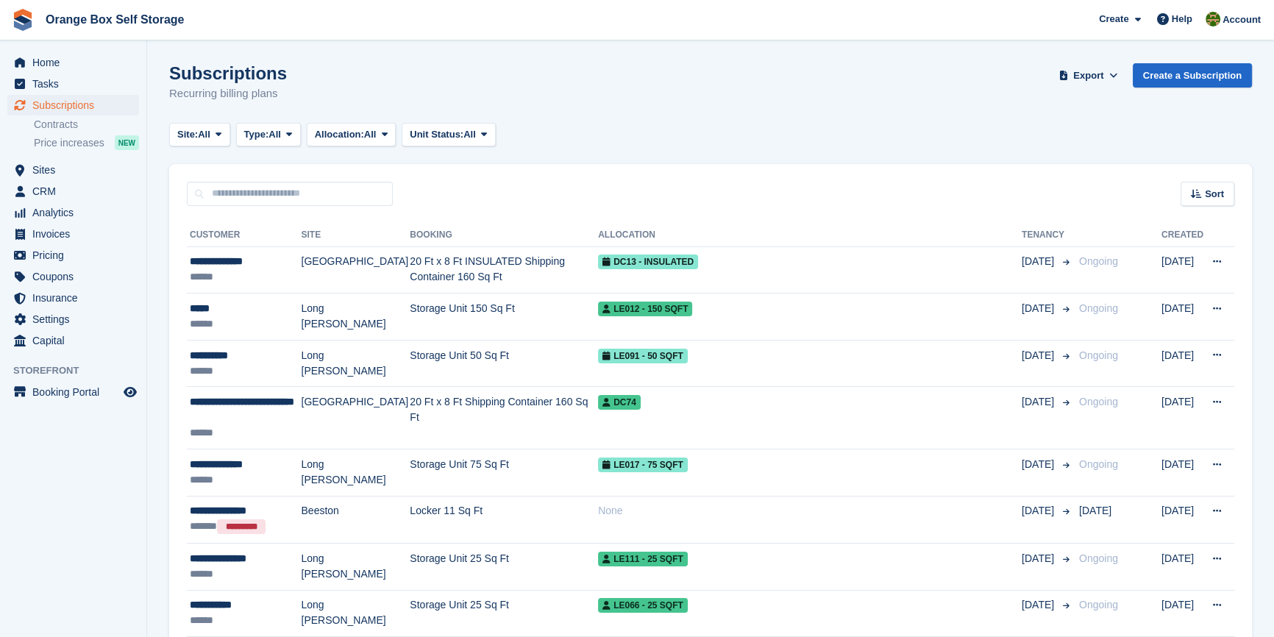
click at [112, 537] on aside "Home Tasks Subscriptions Subscriptions Subscriptions Contracts Price increases …" at bounding box center [73, 321] width 146 height 563
click at [3, 527] on aside "Home Tasks Subscriptions Subscriptions Subscriptions Contracts Price increases …" at bounding box center [73, 321] width 146 height 563
click at [666, 102] on div "Subscriptions Recurring billing plans Export Export Subscriptions Export a CSV …" at bounding box center [710, 91] width 1082 height 57
click at [97, 479] on aside "Home Tasks Subscriptions Subscriptions Subscriptions Contracts Price increases …" at bounding box center [73, 321] width 146 height 563
click at [912, 204] on div "Sort Sort by Customer name Date created Move in date Move out date Created (old…" at bounding box center [710, 185] width 1082 height 42
